Goal: Check status: Check status

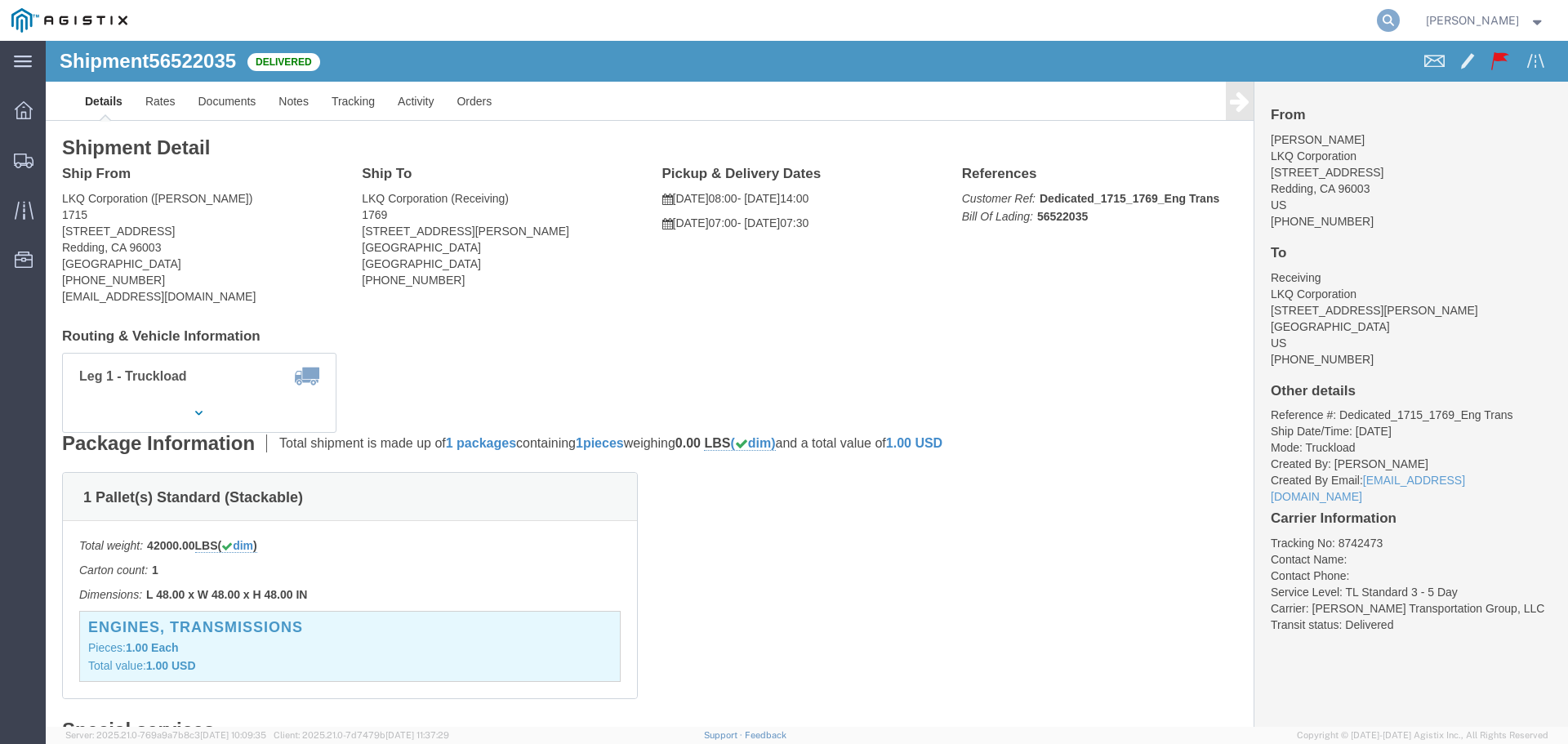
click at [1400, 22] on icon at bounding box center [1389, 21] width 23 height 23
click at [1155, 31] on input "search" at bounding box center [1129, 21] width 497 height 39
click at [1059, 18] on input "search" at bounding box center [1129, 21] width 497 height 39
paste input "56712806"
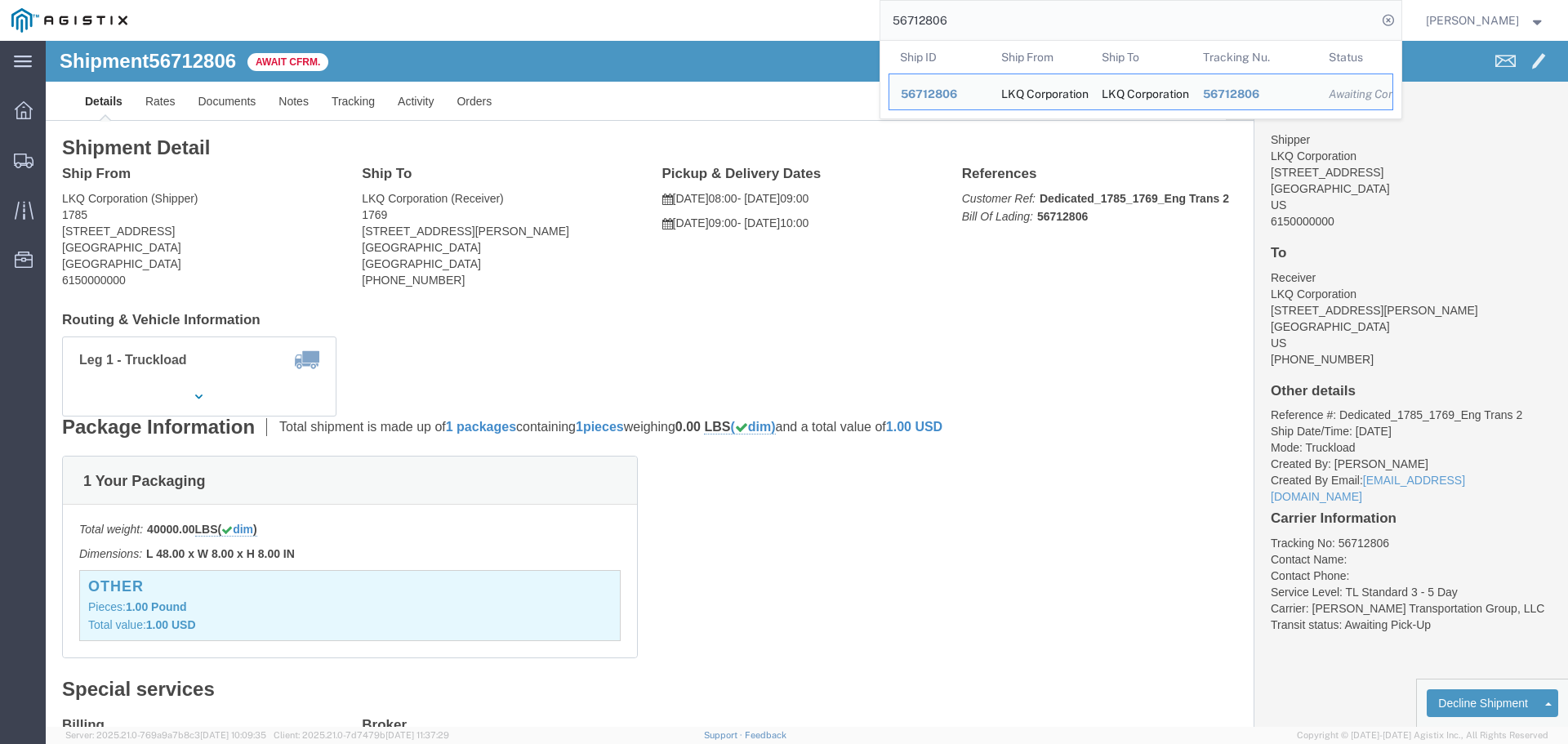
click at [1074, 21] on input "56712806" at bounding box center [1129, 21] width 497 height 39
paste input "7124535"
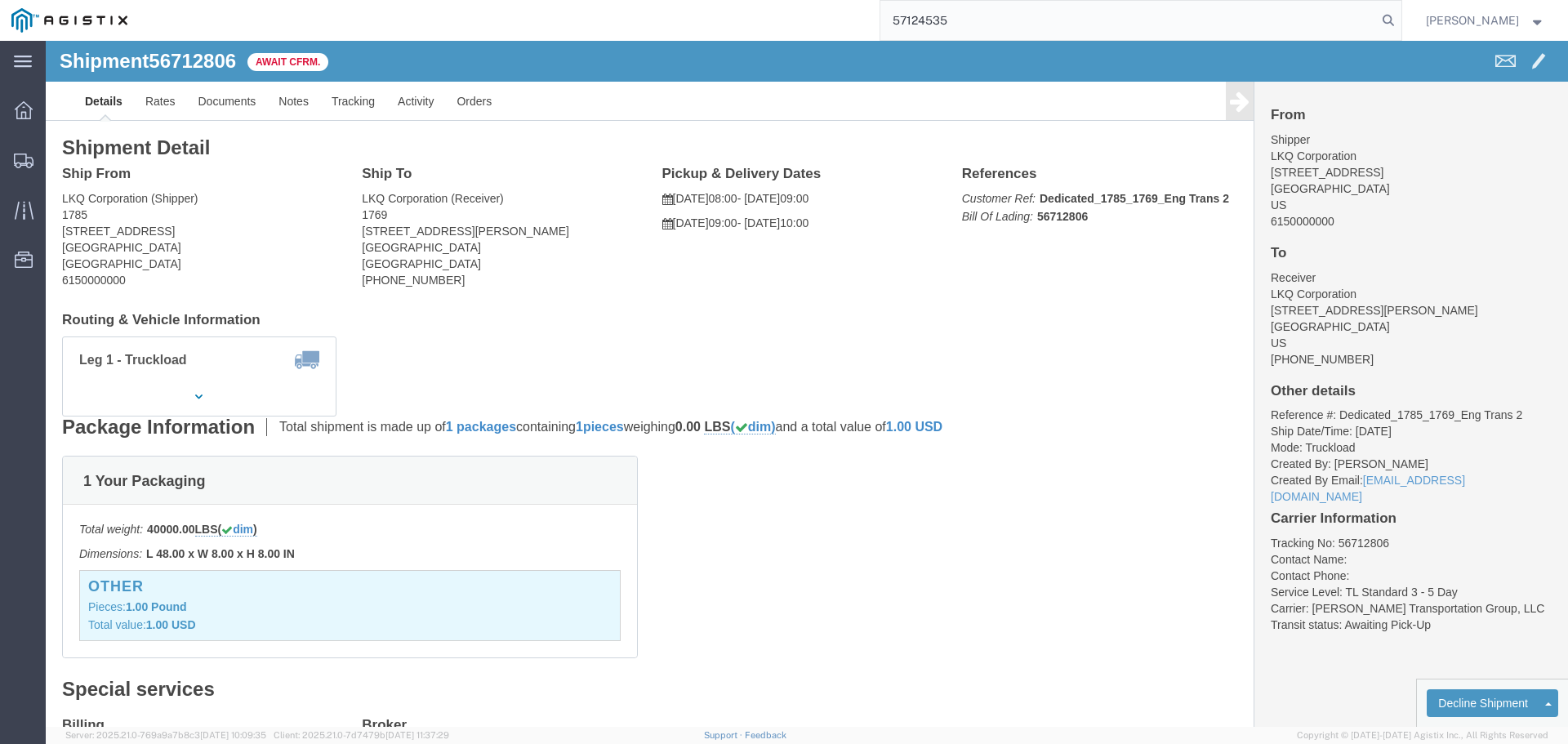
type input "57124535"
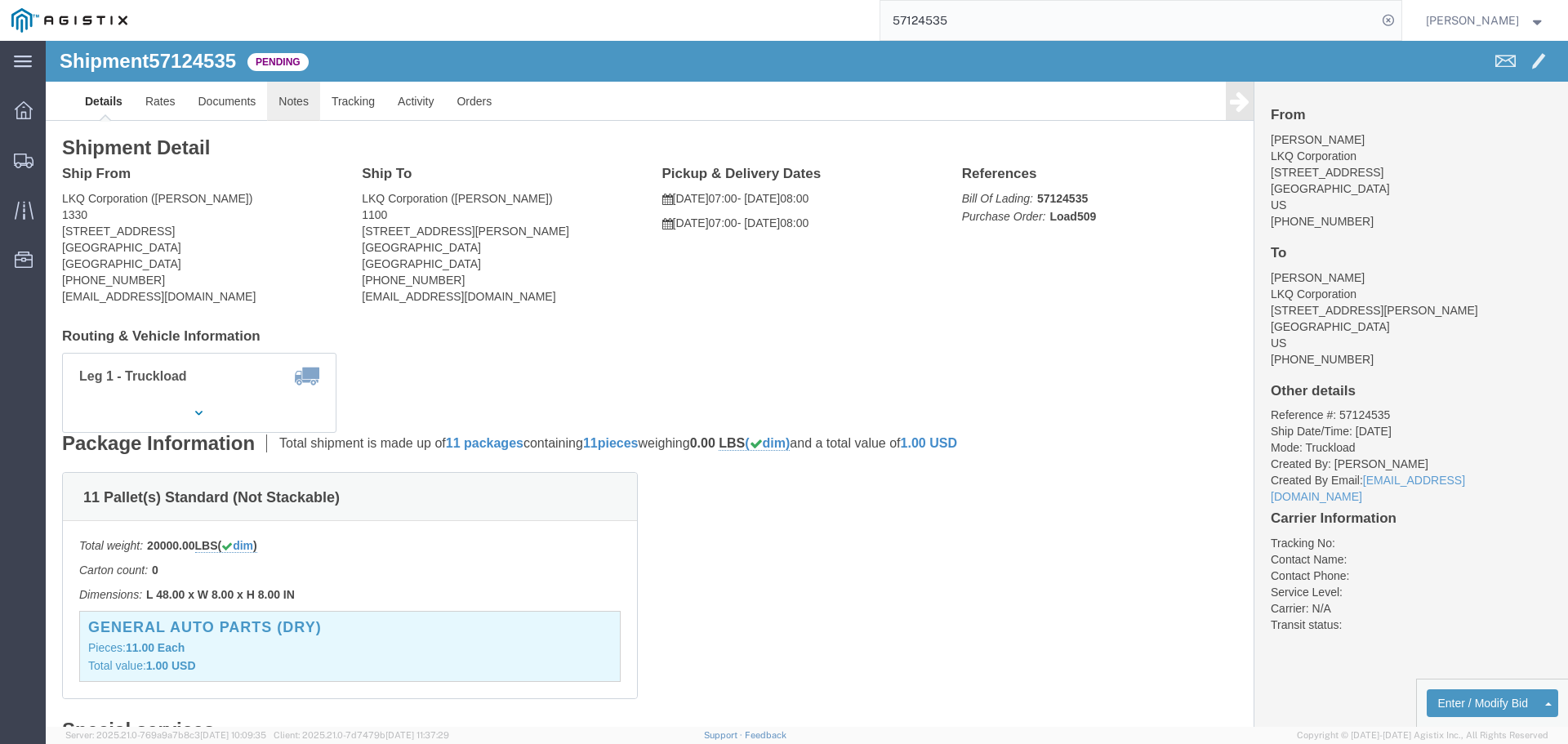
click link "Notes"
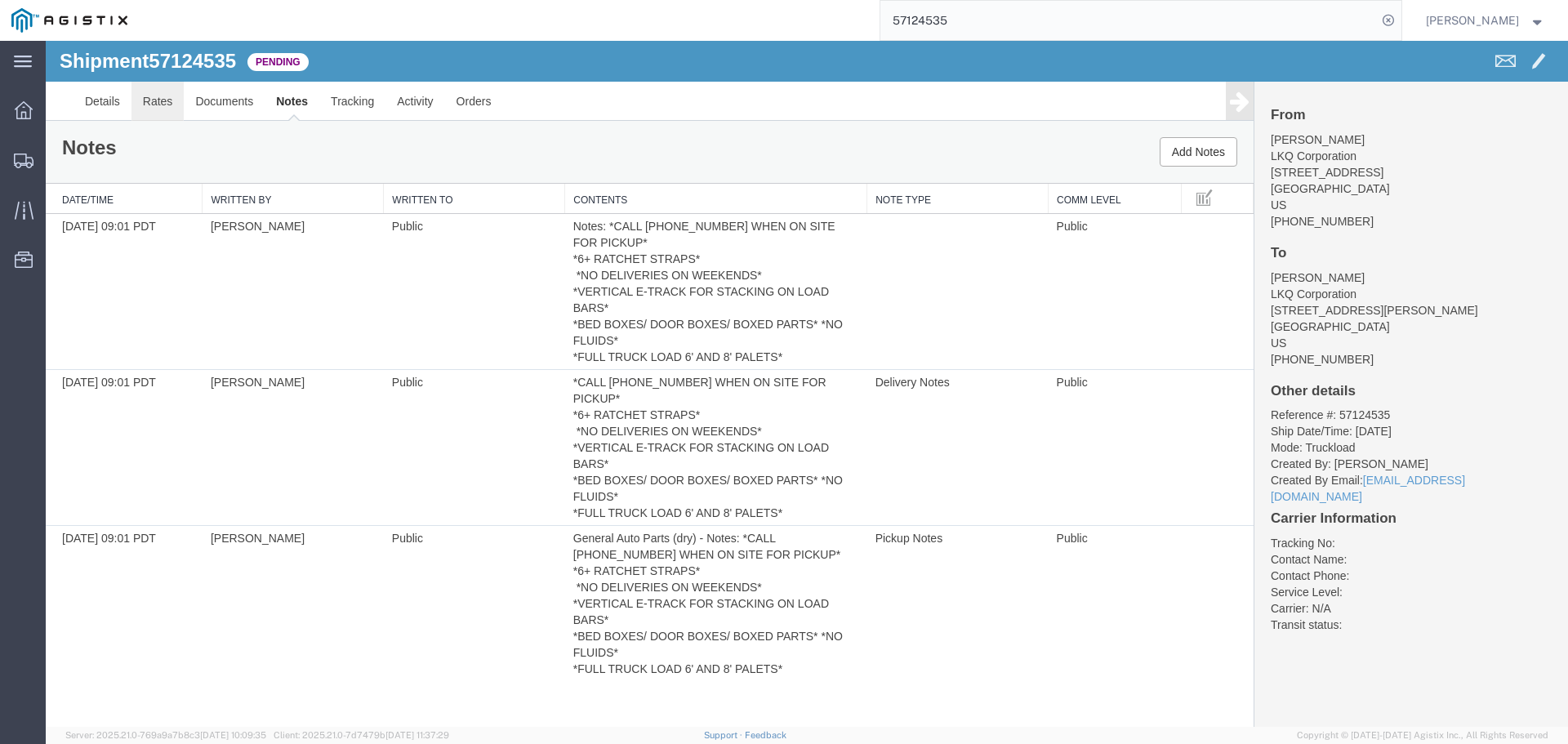
click at [173, 99] on link "Rates" at bounding box center [158, 101] width 53 height 39
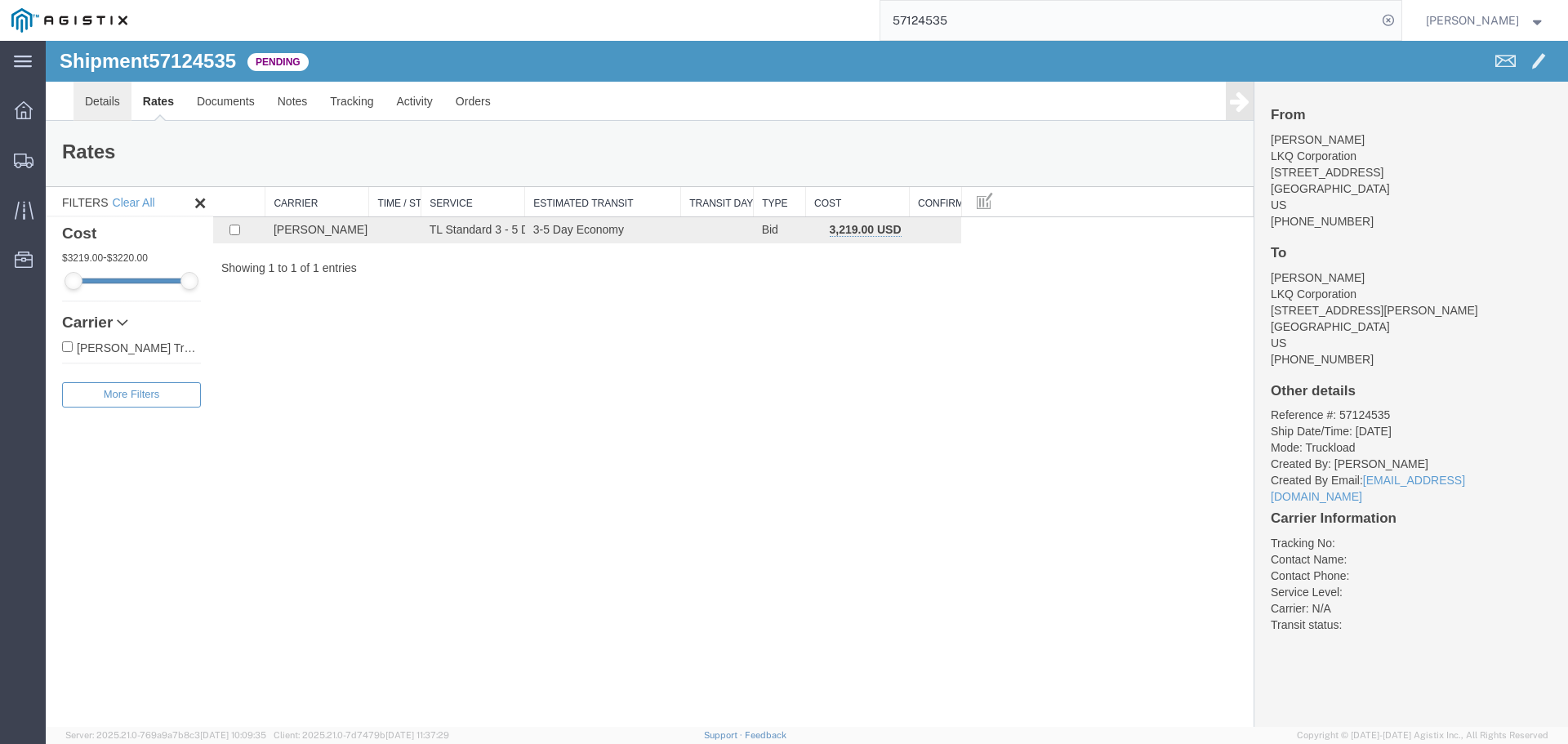
click at [93, 98] on link "Details" at bounding box center [102, 101] width 58 height 39
